Goal: Task Accomplishment & Management: Manage account settings

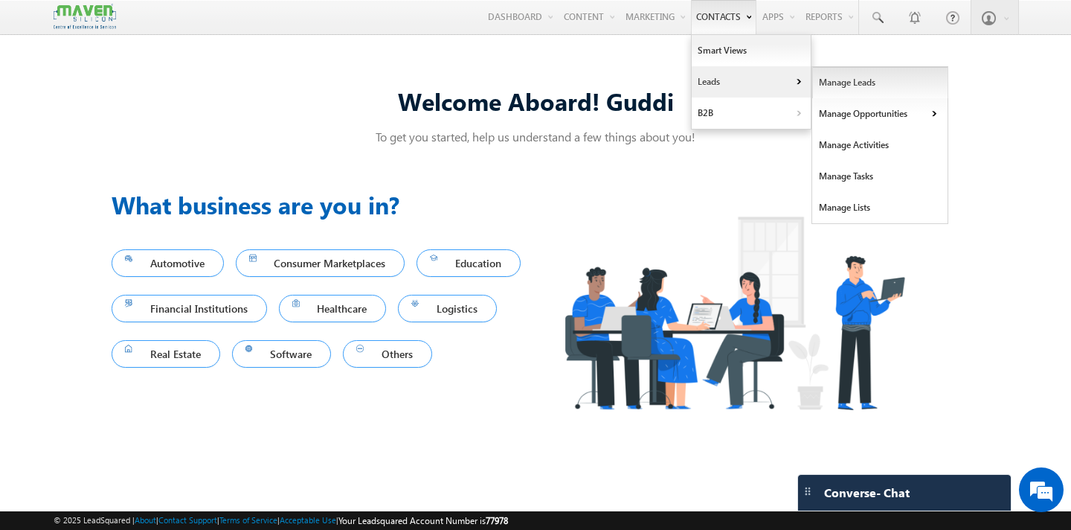
click at [832, 84] on link "Manage Leads" at bounding box center [880, 82] width 136 height 31
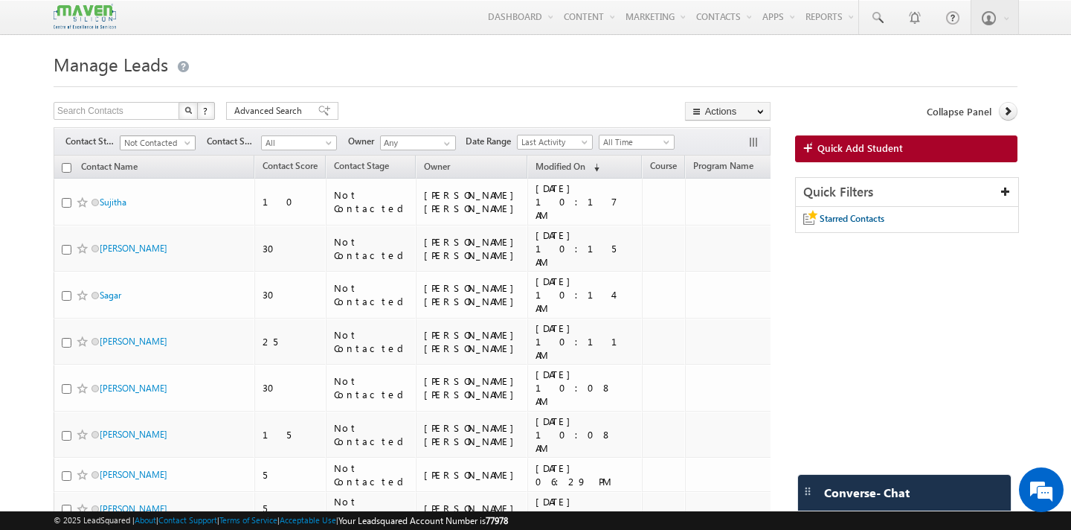
click at [190, 145] on span at bounding box center [189, 146] width 12 height 12
click at [141, 158] on link "All" at bounding box center [157, 159] width 75 height 13
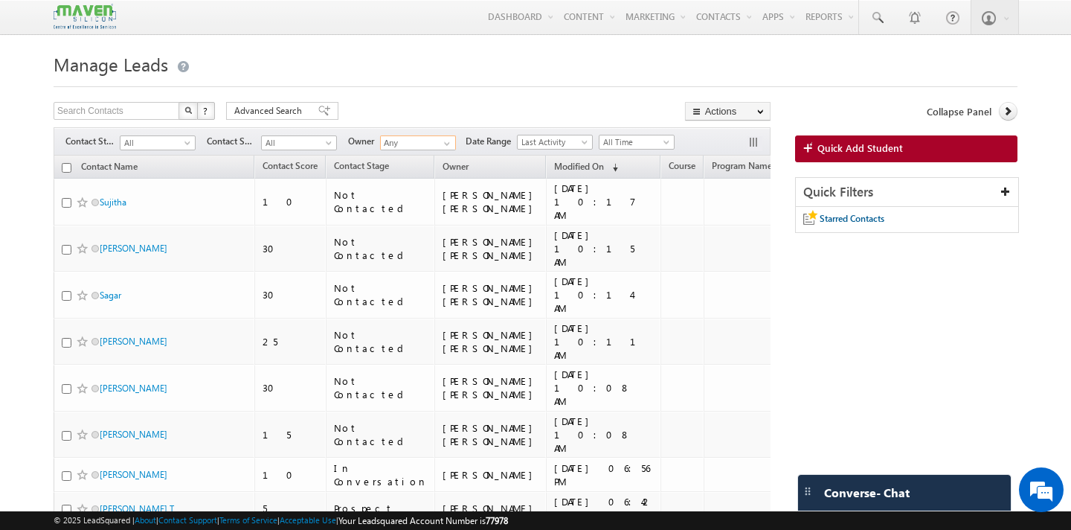
click at [414, 147] on input "Any" at bounding box center [418, 142] width 76 height 15
click at [429, 175] on span "gagandip@maven-silicon.com" at bounding box center [453, 169] width 134 height 11
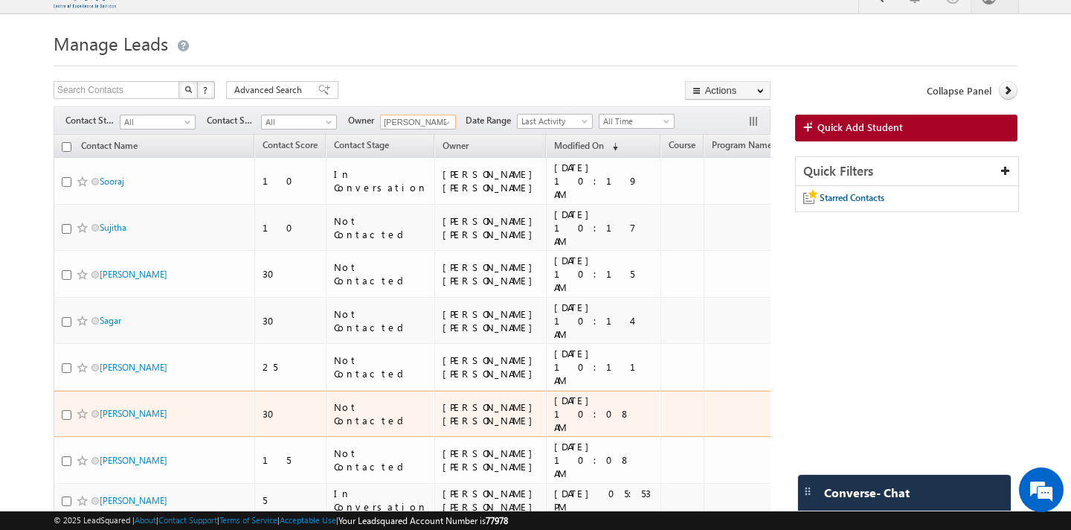
scroll to position [26, 0]
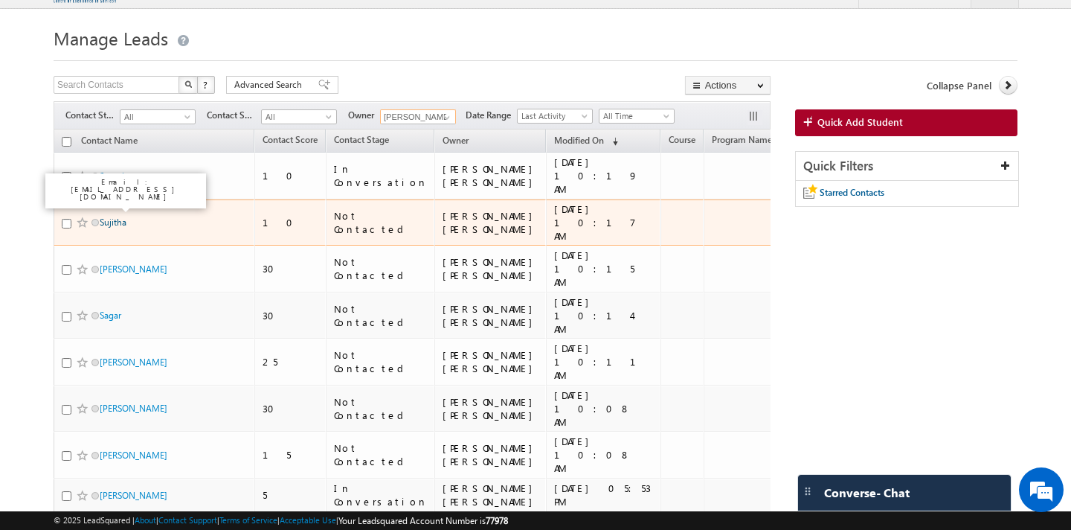
type input "[PERSON_NAME] [PERSON_NAME]"
click at [118, 216] on link "Sujitha" at bounding box center [113, 221] width 27 height 11
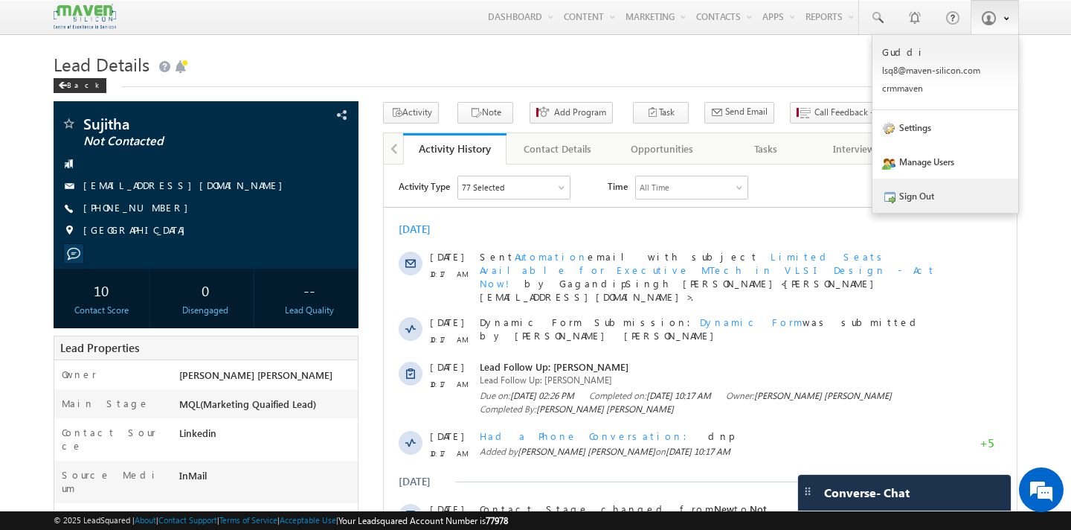
click at [933, 196] on link "Sign Out" at bounding box center [945, 195] width 146 height 34
